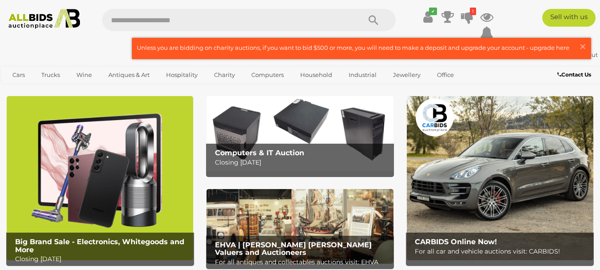
click at [307, 121] on img at bounding box center [299, 133] width 186 height 75
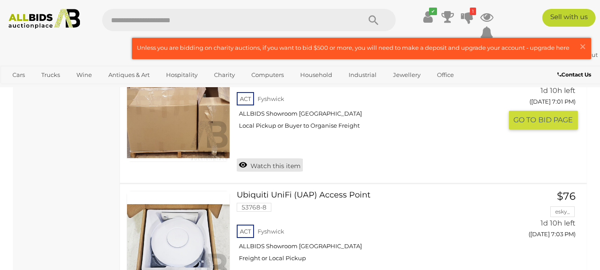
scroll to position [3712, 0]
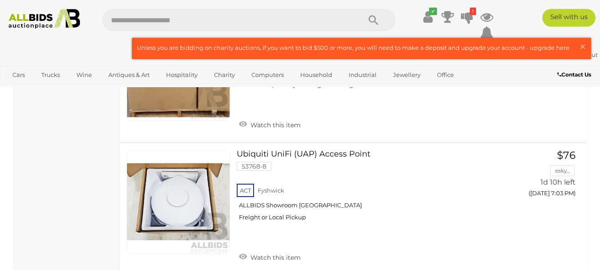
click at [36, 16] on img at bounding box center [44, 19] width 80 height 20
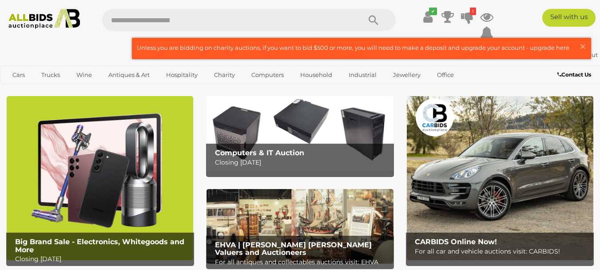
click at [107, 162] on img at bounding box center [100, 177] width 186 height 163
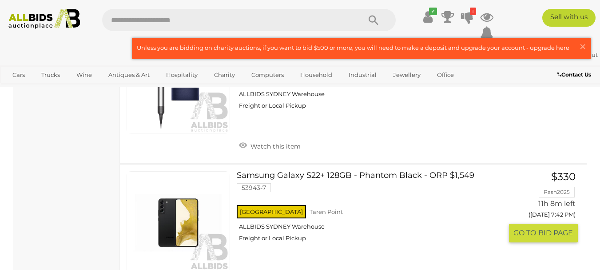
scroll to position [3064, 0]
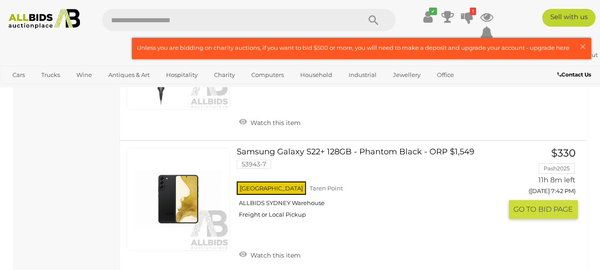
click at [194, 177] on link at bounding box center [178, 198] width 103 height 103
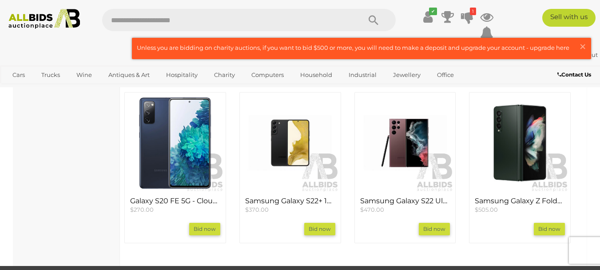
scroll to position [1021, 0]
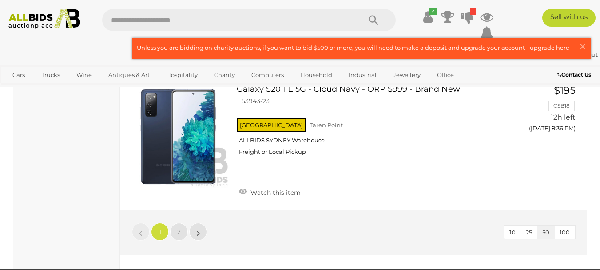
scroll to position [6870, 0]
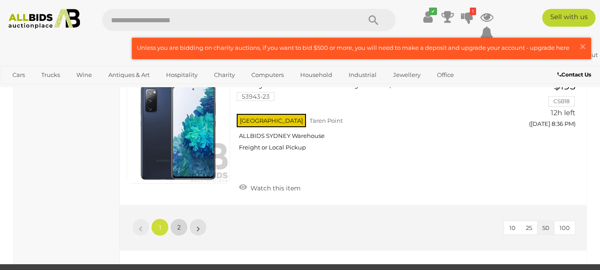
click at [180, 223] on span "2" at bounding box center [179, 227] width 4 height 8
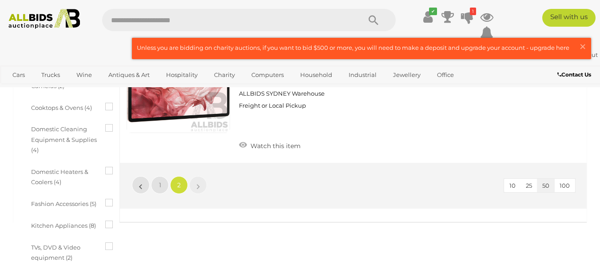
scroll to position [400, 0]
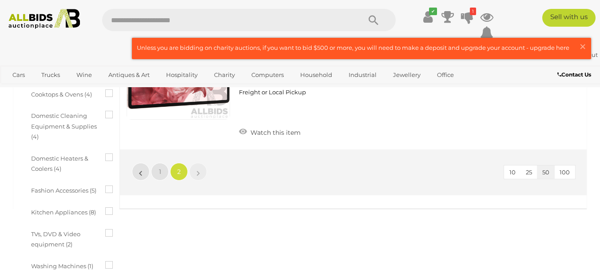
click at [141, 172] on li "«" at bounding box center [141, 172] width 18 height 18
click at [164, 167] on link "1" at bounding box center [160, 172] width 18 height 18
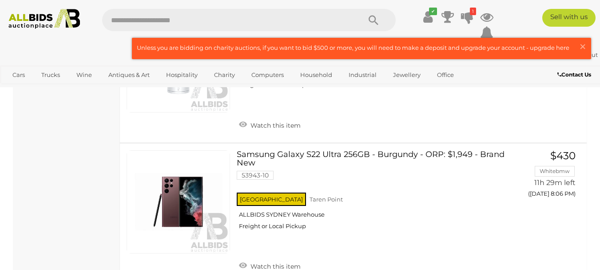
scroll to position [4707, 0]
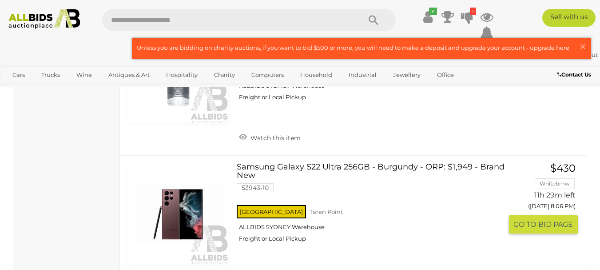
click at [520, 219] on span "GO TO" at bounding box center [525, 223] width 25 height 9
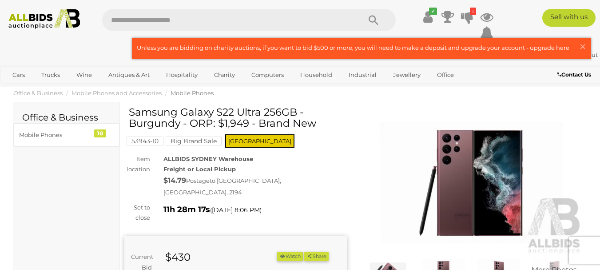
click at [472, 184] on img at bounding box center [471, 182] width 222 height 143
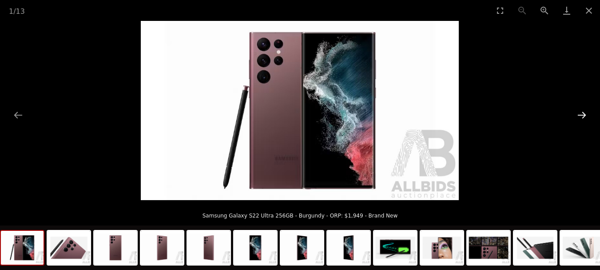
click at [579, 116] on button "Next slide" at bounding box center [581, 114] width 19 height 17
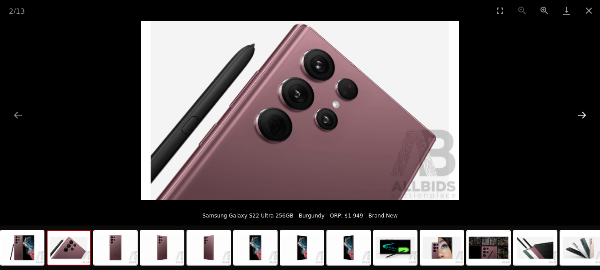
click at [579, 116] on button "Next slide" at bounding box center [581, 114] width 19 height 17
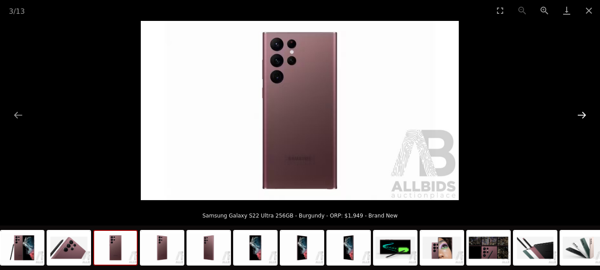
click at [579, 116] on button "Next slide" at bounding box center [581, 114] width 19 height 17
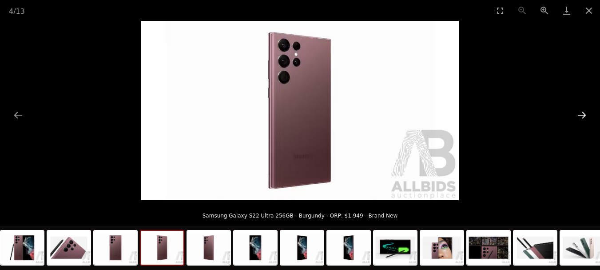
click at [579, 116] on button "Next slide" at bounding box center [581, 114] width 19 height 17
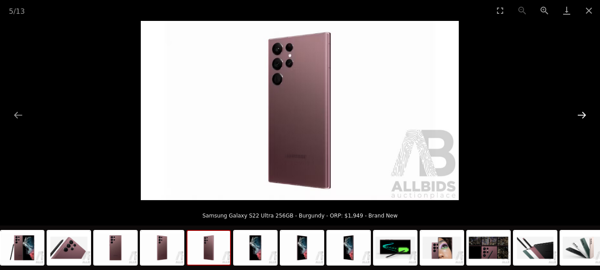
click at [579, 116] on button "Next slide" at bounding box center [581, 114] width 19 height 17
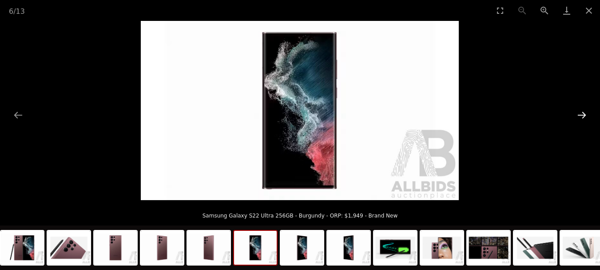
click at [579, 116] on button "Next slide" at bounding box center [581, 114] width 19 height 17
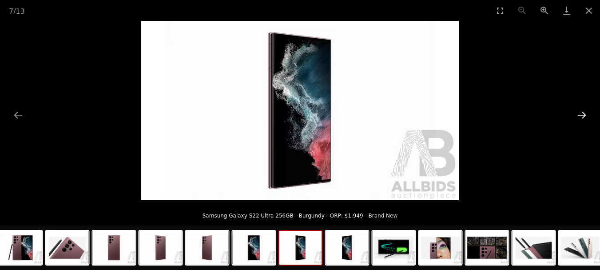
click at [579, 116] on button "Next slide" at bounding box center [581, 114] width 19 height 17
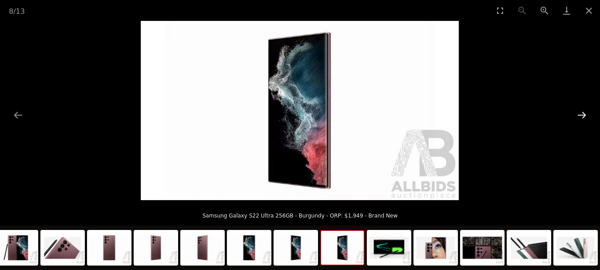
click at [579, 116] on button "Next slide" at bounding box center [581, 114] width 19 height 17
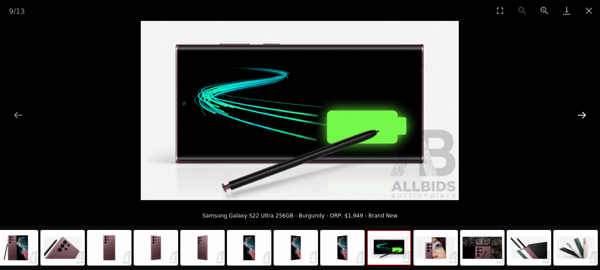
click at [579, 116] on button "Next slide" at bounding box center [581, 114] width 19 height 17
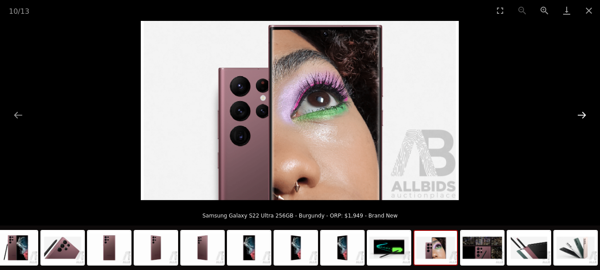
click at [579, 116] on button "Next slide" at bounding box center [581, 114] width 19 height 17
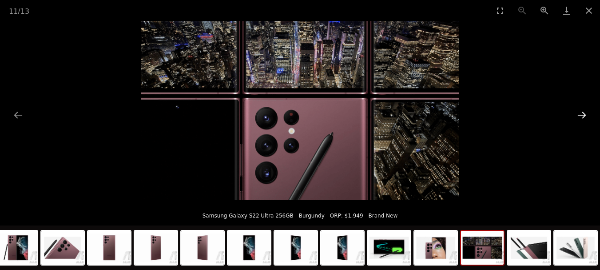
click at [579, 116] on button "Next slide" at bounding box center [581, 114] width 19 height 17
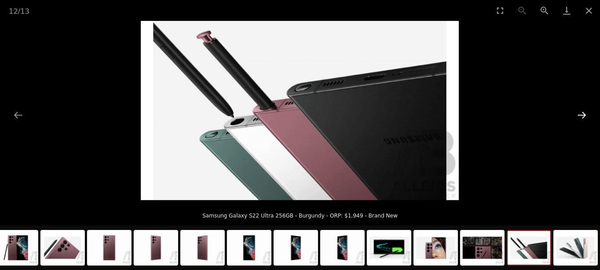
click at [579, 116] on button "Next slide" at bounding box center [581, 114] width 19 height 17
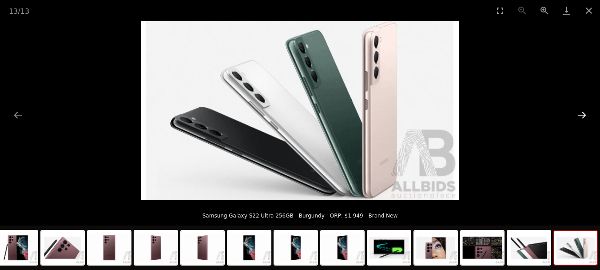
click at [579, 116] on button "Next slide" at bounding box center [581, 114] width 19 height 17
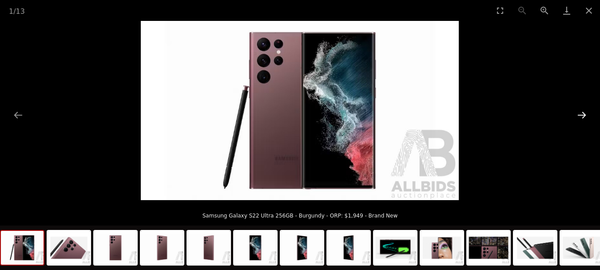
click at [579, 116] on button "Next slide" at bounding box center [581, 114] width 19 height 17
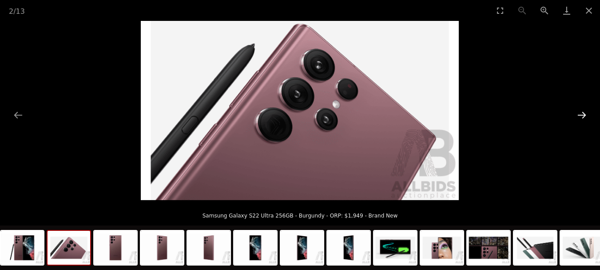
click at [579, 116] on button "Next slide" at bounding box center [581, 114] width 19 height 17
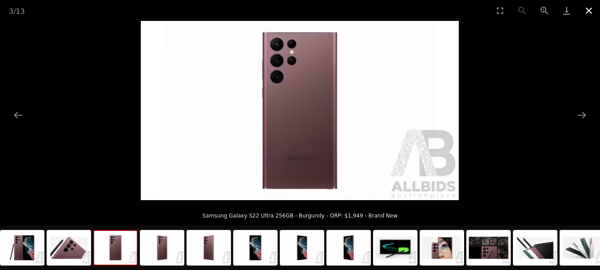
click at [590, 5] on button "Close gallery" at bounding box center [589, 10] width 22 height 21
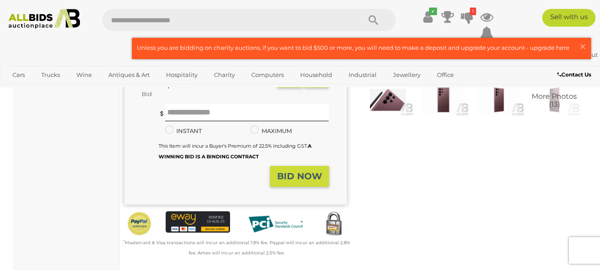
scroll to position [178, 0]
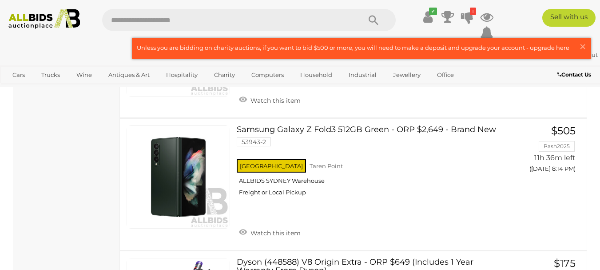
scroll to position [5278, 0]
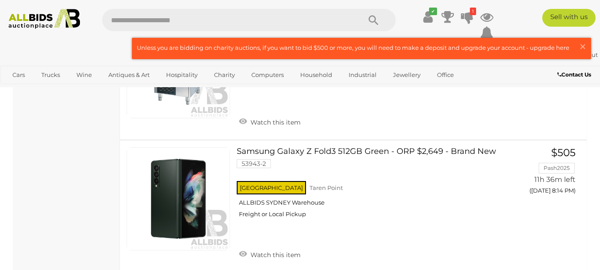
click at [31, 21] on img at bounding box center [44, 19] width 80 height 20
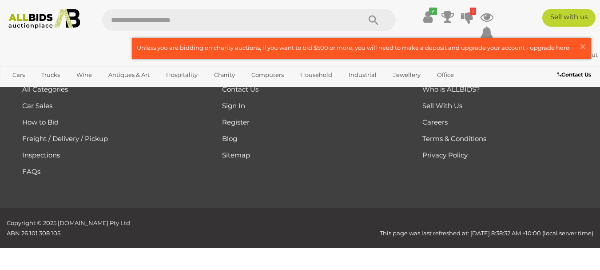
scroll to position [2342, 0]
